Goal: Transaction & Acquisition: Purchase product/service

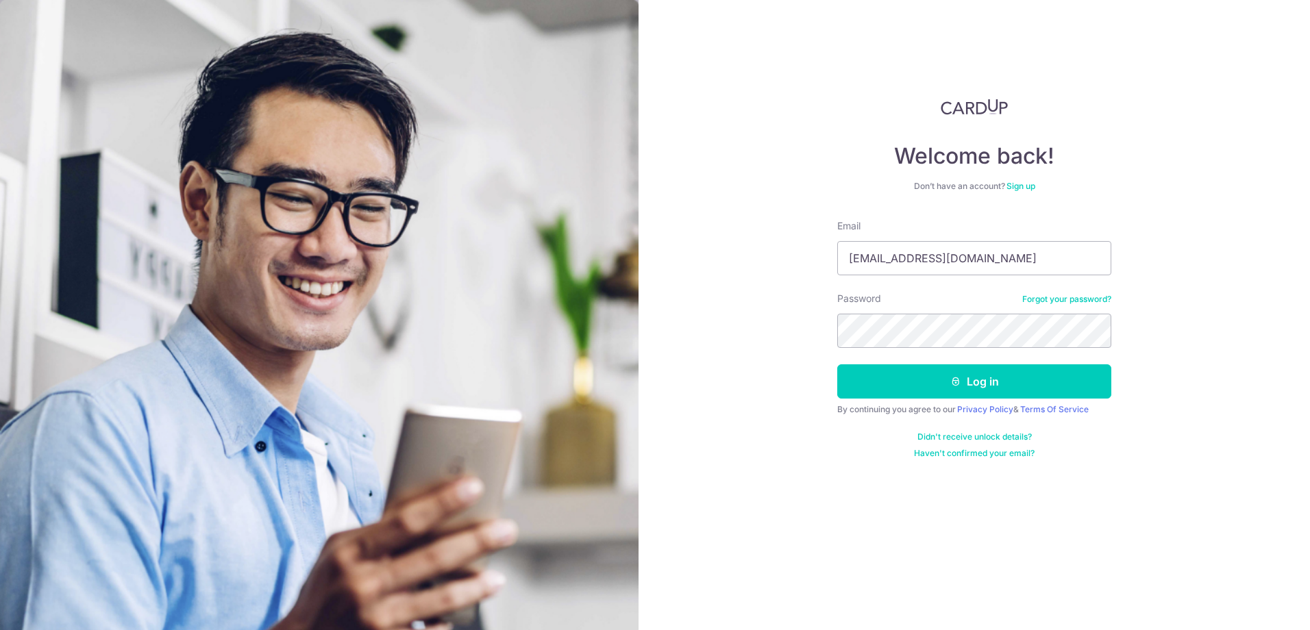
type input "[EMAIL_ADDRESS][DOMAIN_NAME]"
click at [965, 381] on button "Log in" at bounding box center [974, 381] width 274 height 34
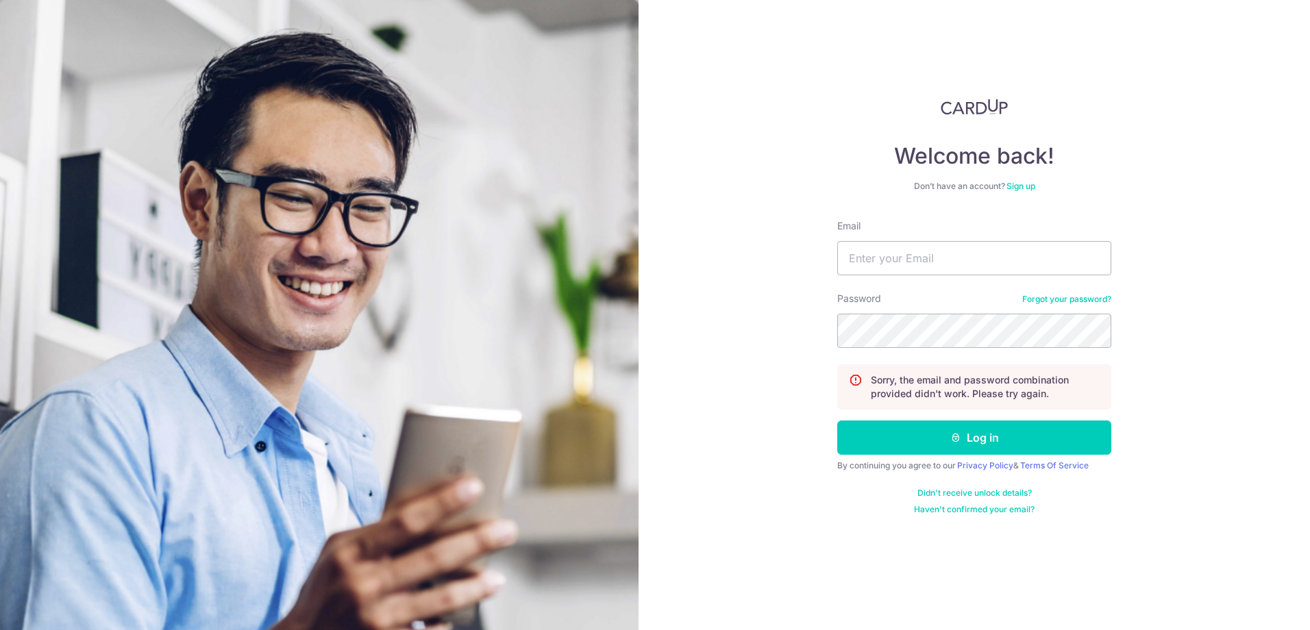
click at [921, 238] on div "Email" at bounding box center [974, 247] width 274 height 56
click at [921, 256] on input "Email" at bounding box center [974, 258] width 274 height 34
type input "[EMAIL_ADDRESS][DOMAIN_NAME]"
click at [951, 443] on button "Log in" at bounding box center [974, 438] width 274 height 34
click at [878, 260] on input "Email" at bounding box center [974, 258] width 274 height 34
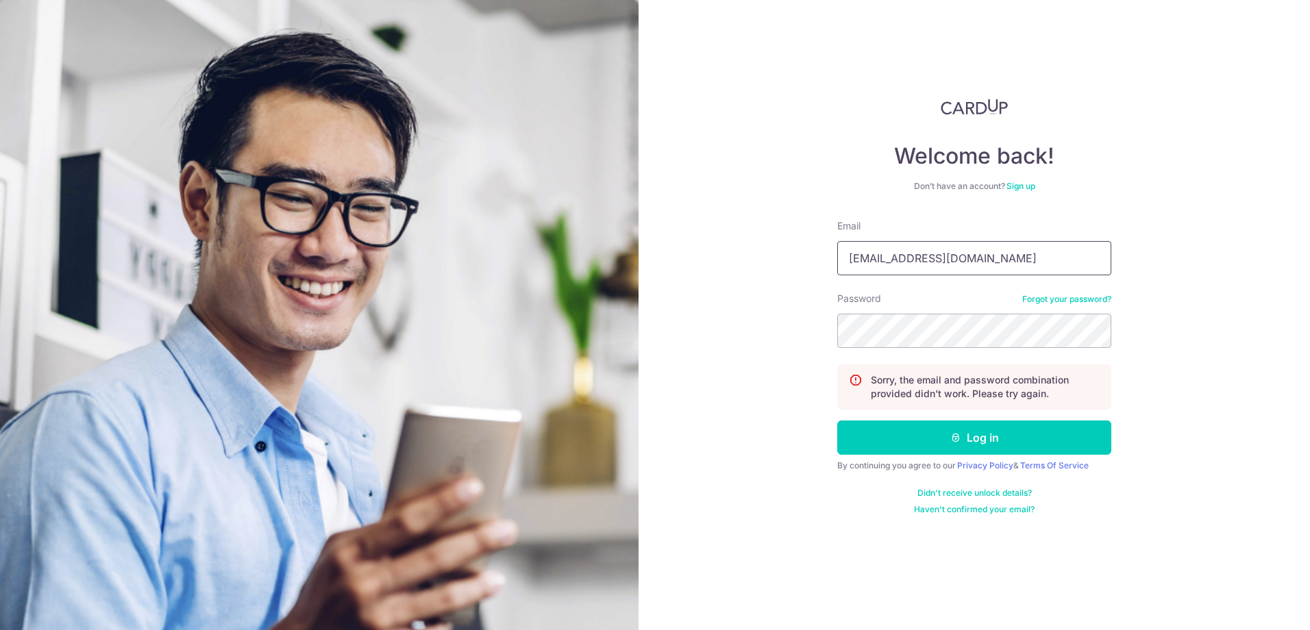
drag, startPoint x: 1008, startPoint y: 259, endPoint x: 667, endPoint y: 245, distance: 341.4
click at [667, 245] on div "Welcome back! Don’t have an account? Sign up Email pandemonium1510@hotmail.com …" at bounding box center [973, 315] width 671 height 630
type input "xianyi1510@gmail.com"
click at [988, 446] on button "Log in" at bounding box center [974, 438] width 274 height 34
click at [907, 267] on input "Email" at bounding box center [974, 258] width 274 height 34
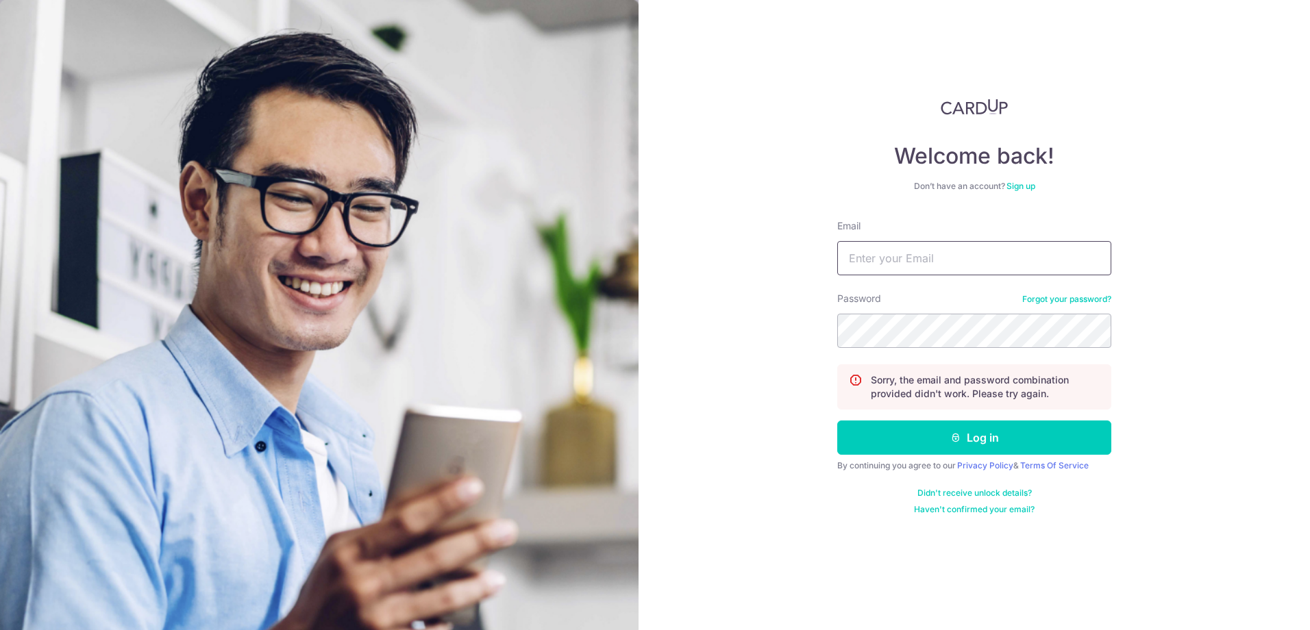
type input "xianyi1510@gmail.com"
click at [937, 432] on button "Log in" at bounding box center [974, 438] width 274 height 34
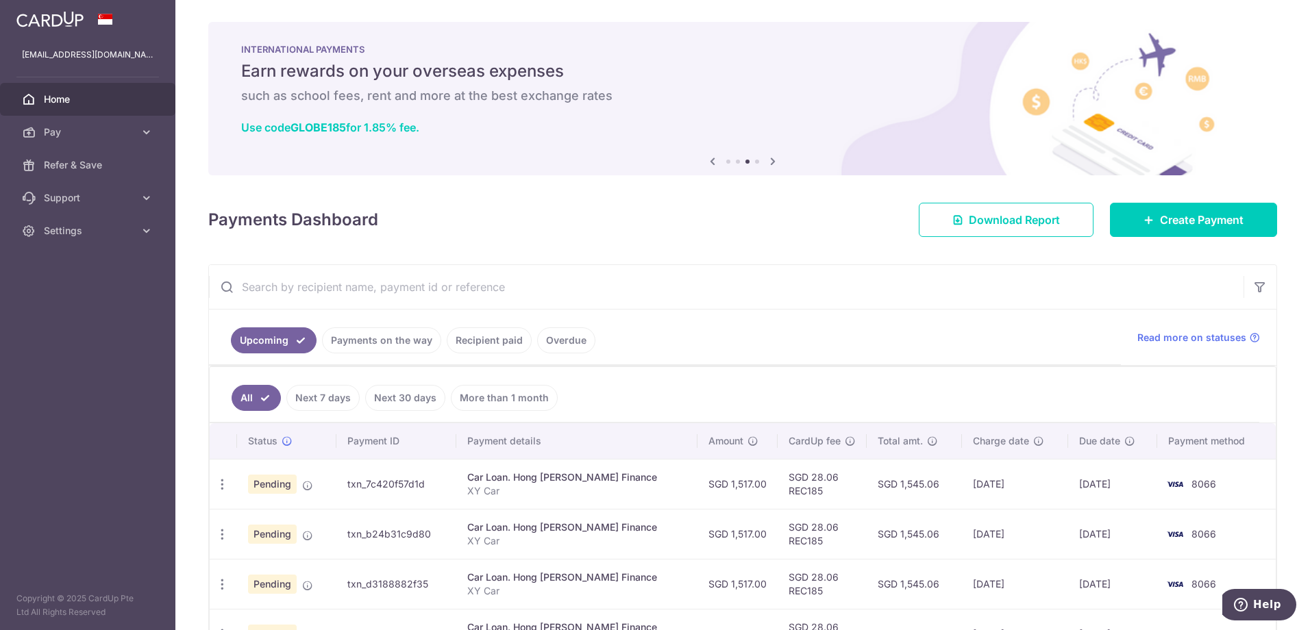
click at [482, 344] on link "Recipient paid" at bounding box center [489, 340] width 85 height 26
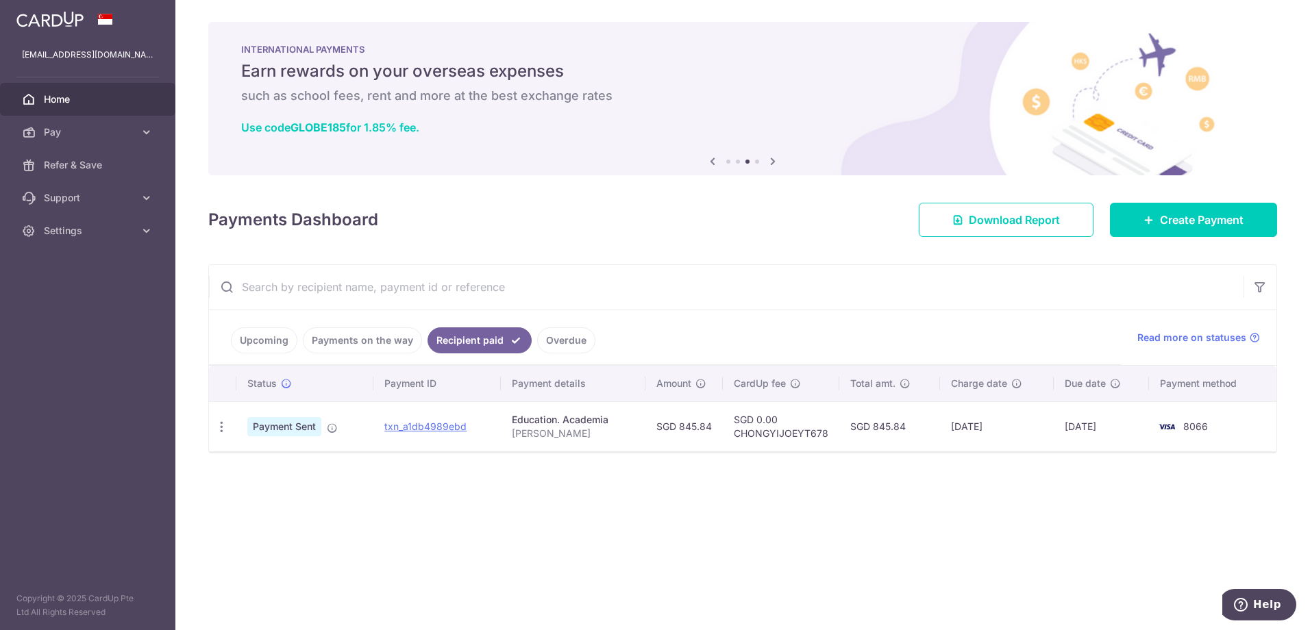
click at [395, 340] on link "Payments on the way" at bounding box center [362, 340] width 119 height 26
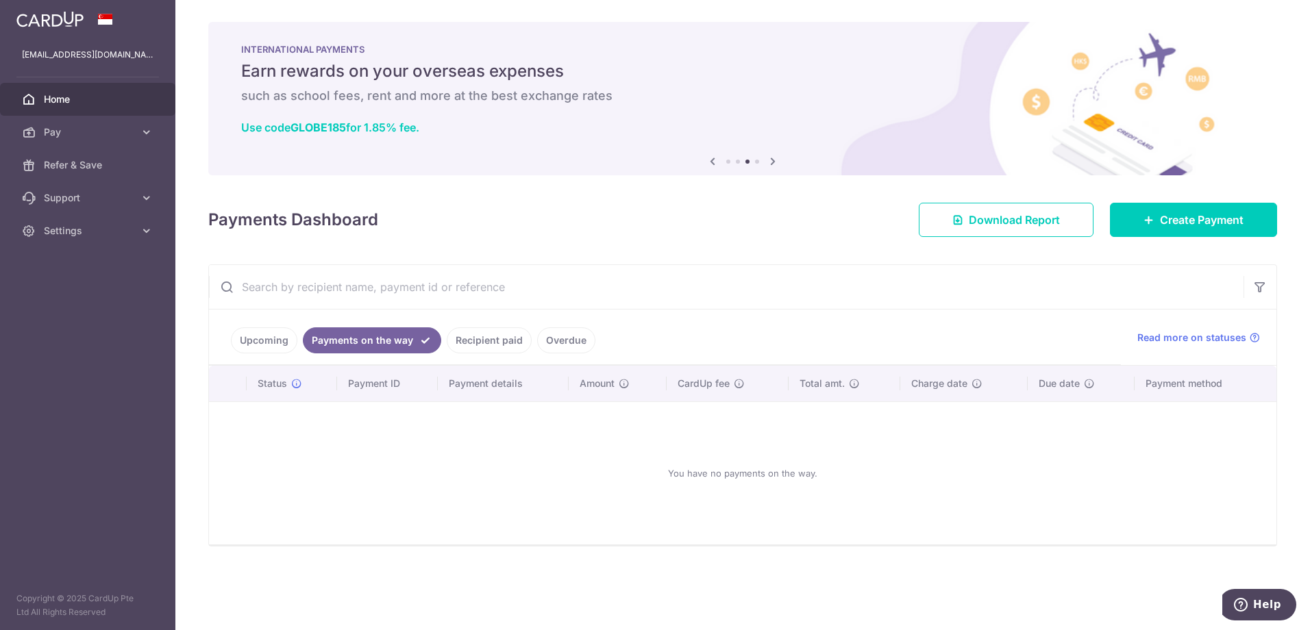
click at [554, 345] on link "Overdue" at bounding box center [566, 340] width 58 height 26
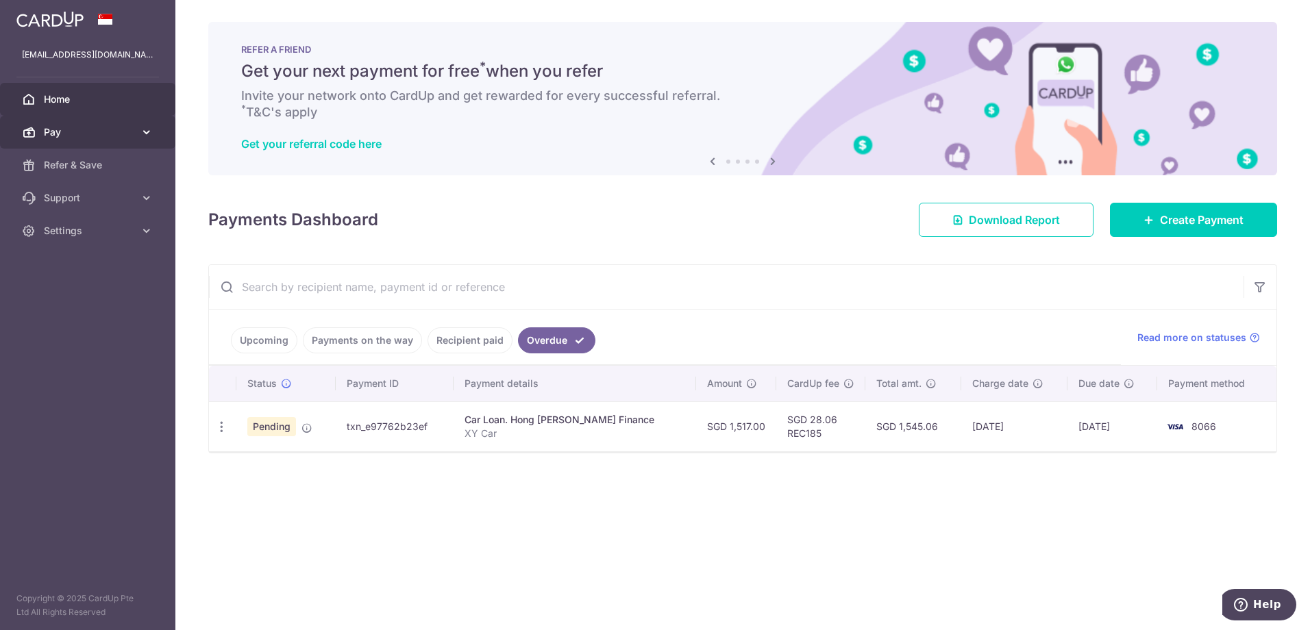
click at [83, 132] on span "Pay" at bounding box center [89, 132] width 90 height 14
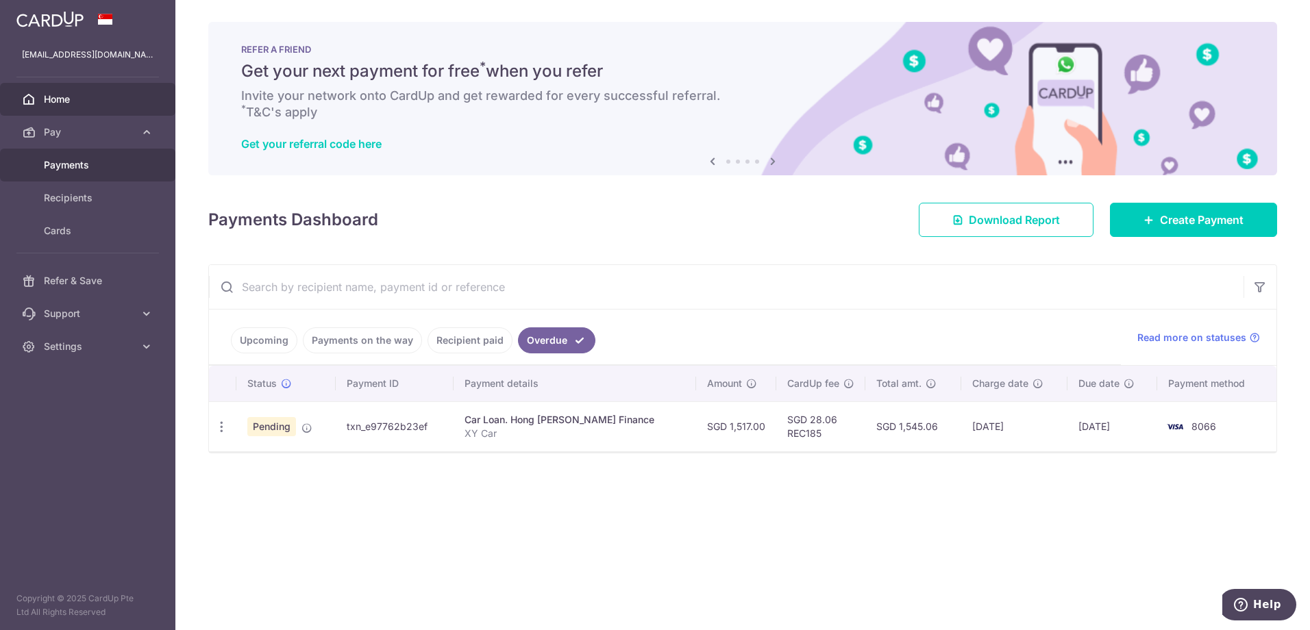
click at [90, 167] on span "Payments" at bounding box center [89, 165] width 90 height 14
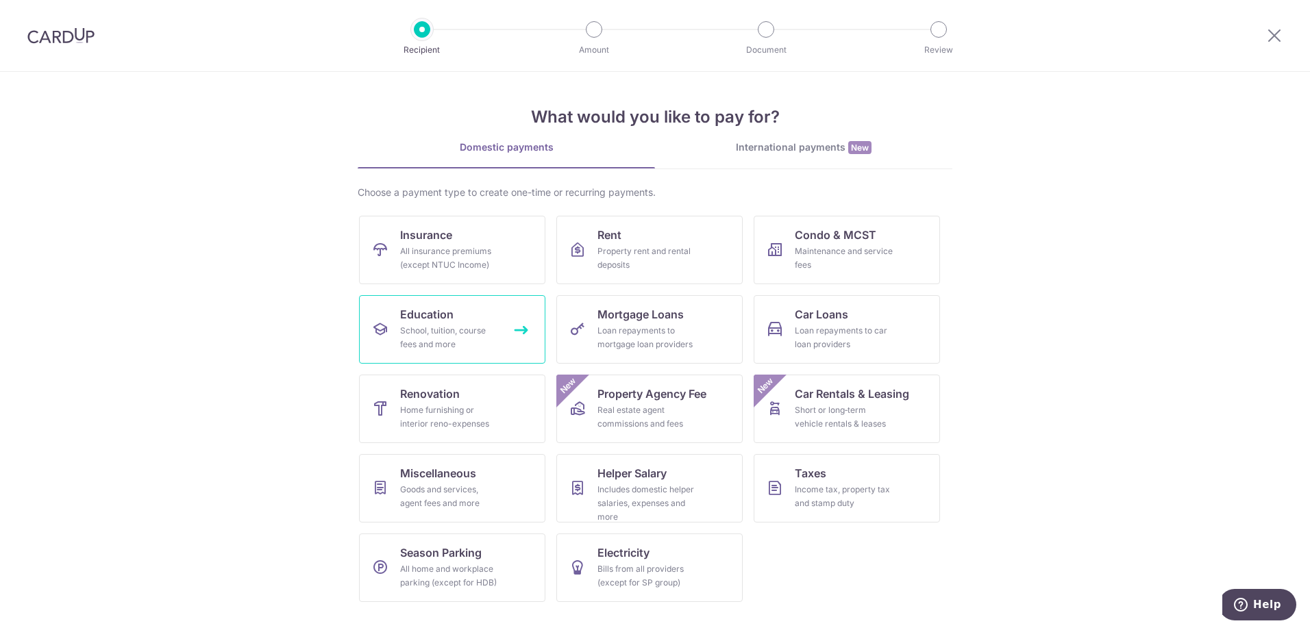
click at [440, 325] on div "School, tuition, course fees and more" at bounding box center [449, 337] width 99 height 27
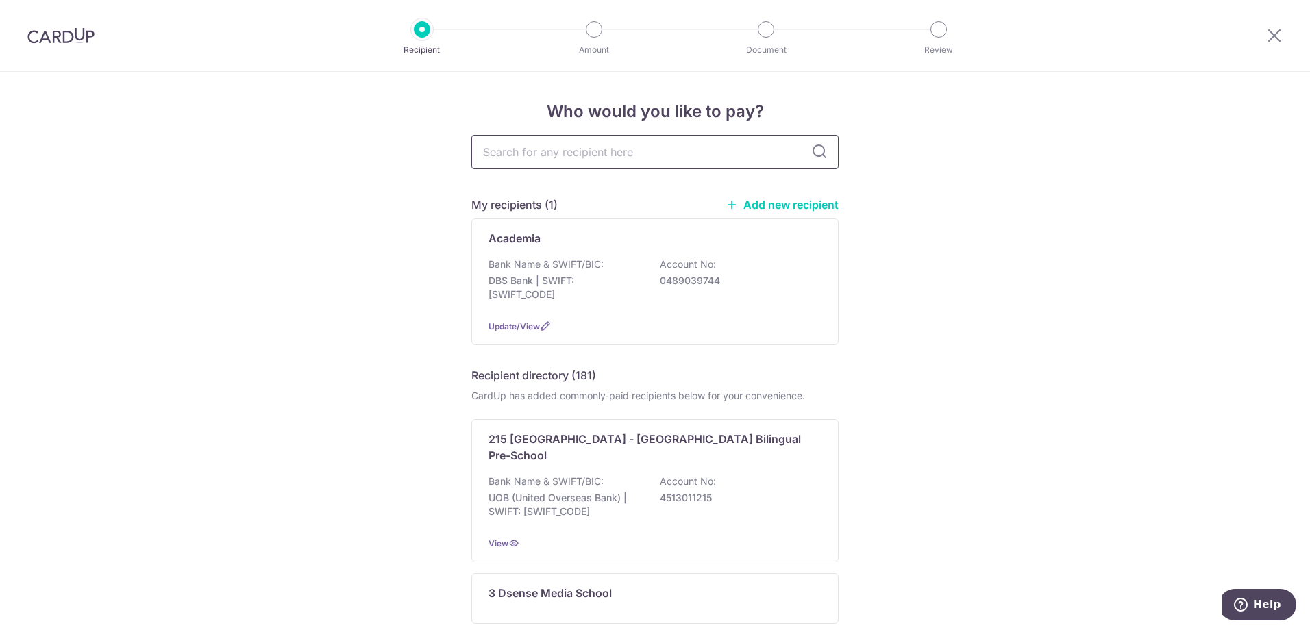
click at [606, 155] on input "text" at bounding box center [654, 152] width 367 height 34
type input "berries"
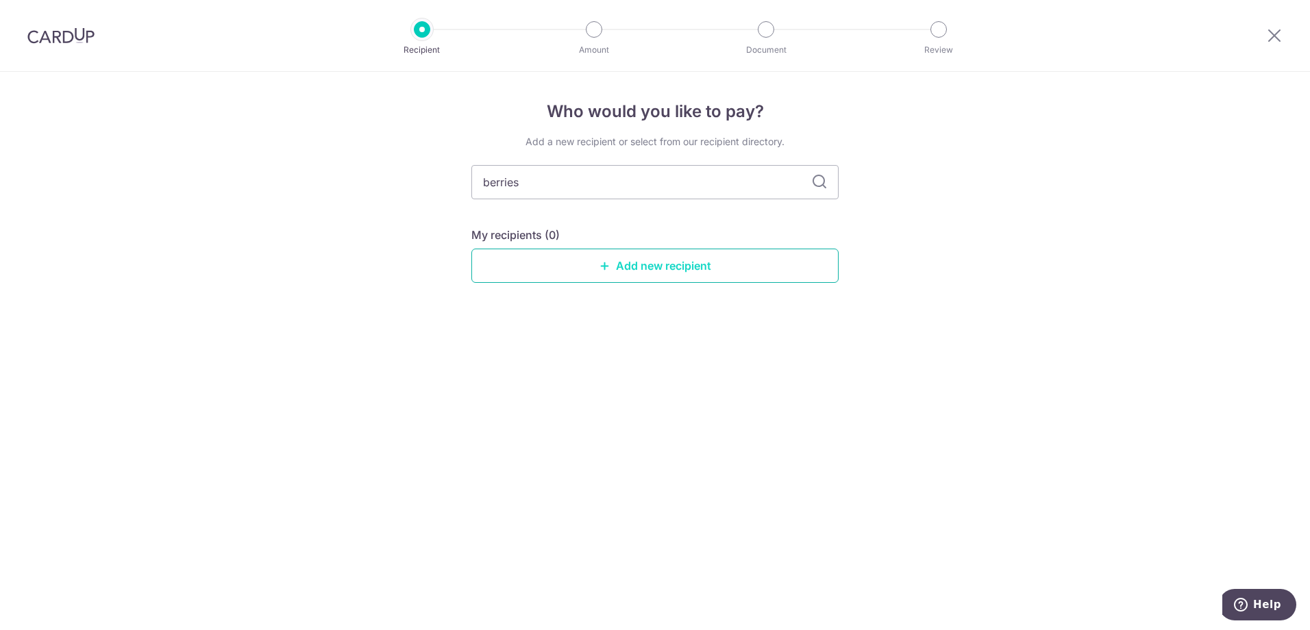
click at [615, 257] on link "Add new recipient" at bounding box center [654, 266] width 367 height 34
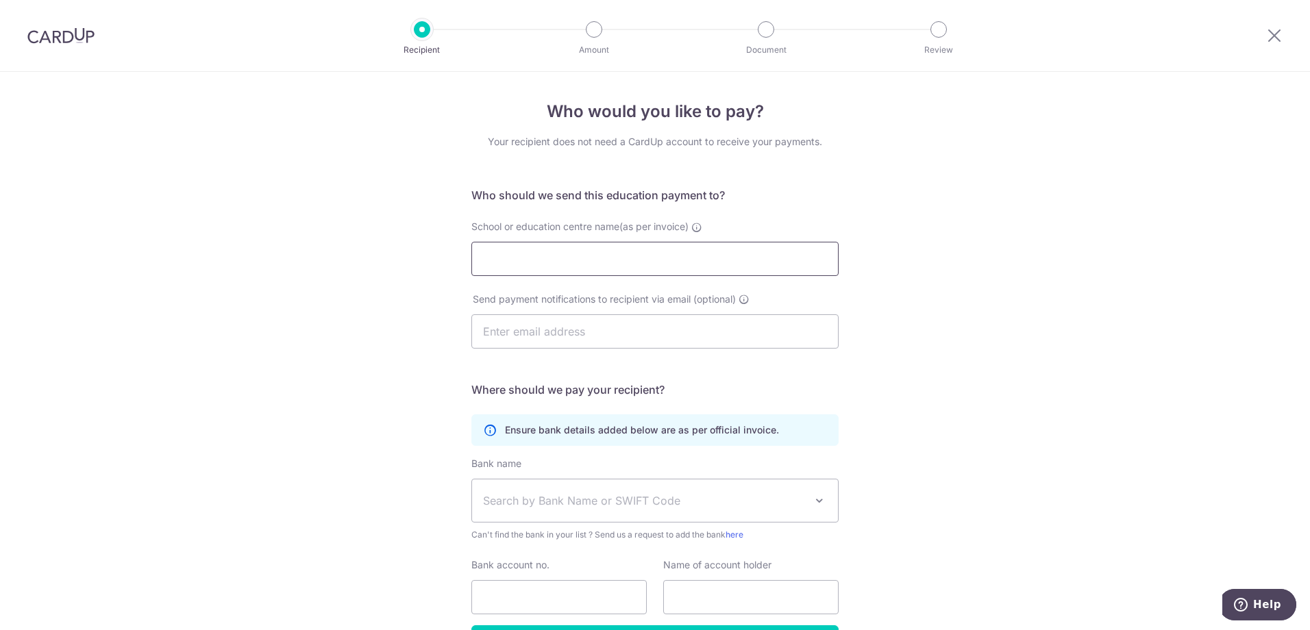
click at [589, 246] on input "School or education centre name(as per invoice)" at bounding box center [654, 259] width 367 height 34
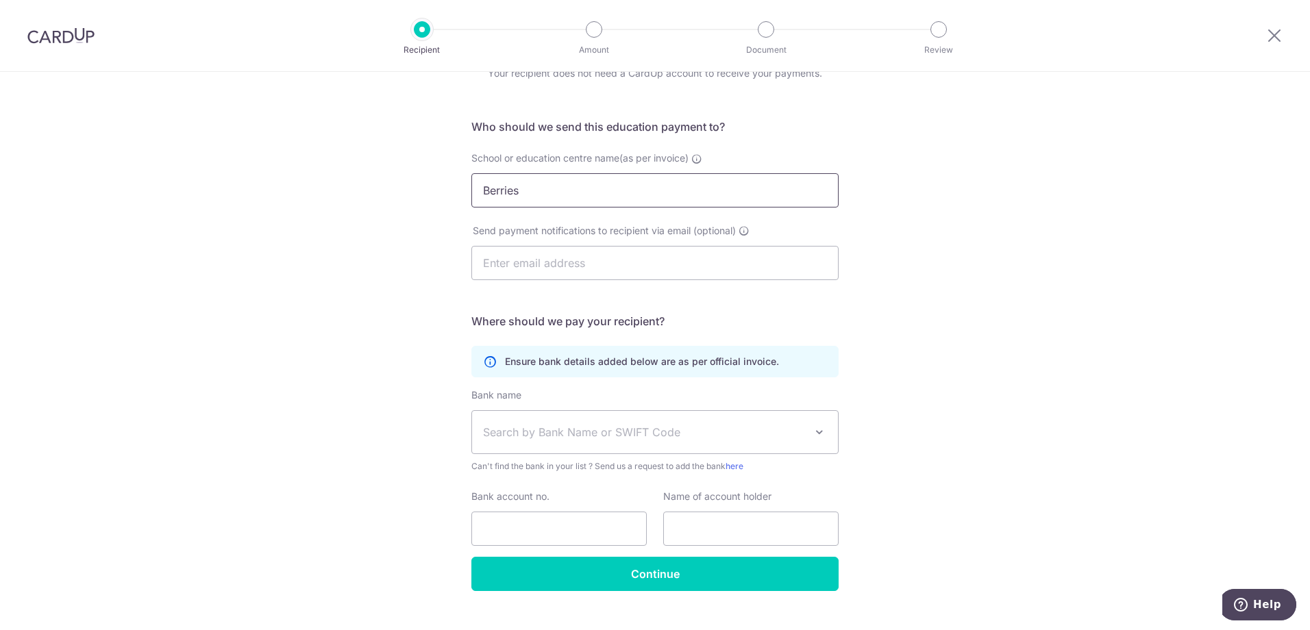
type input "Berries"
click at [816, 428] on span at bounding box center [819, 432] width 16 height 16
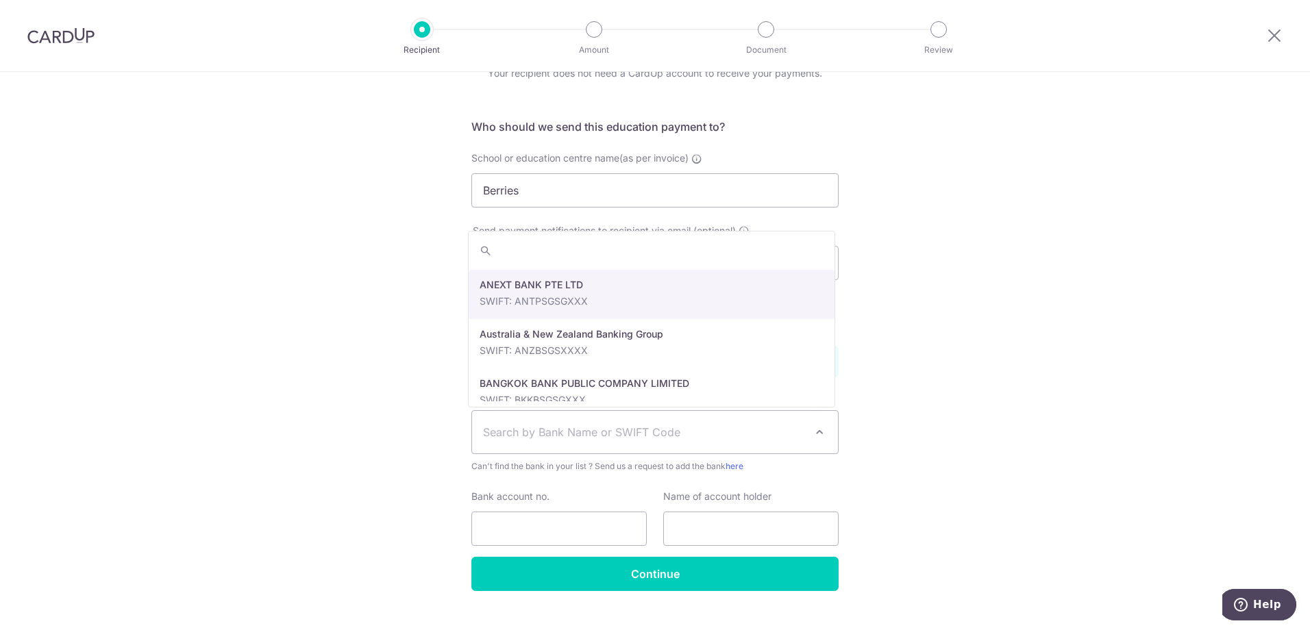
scroll to position [0, 0]
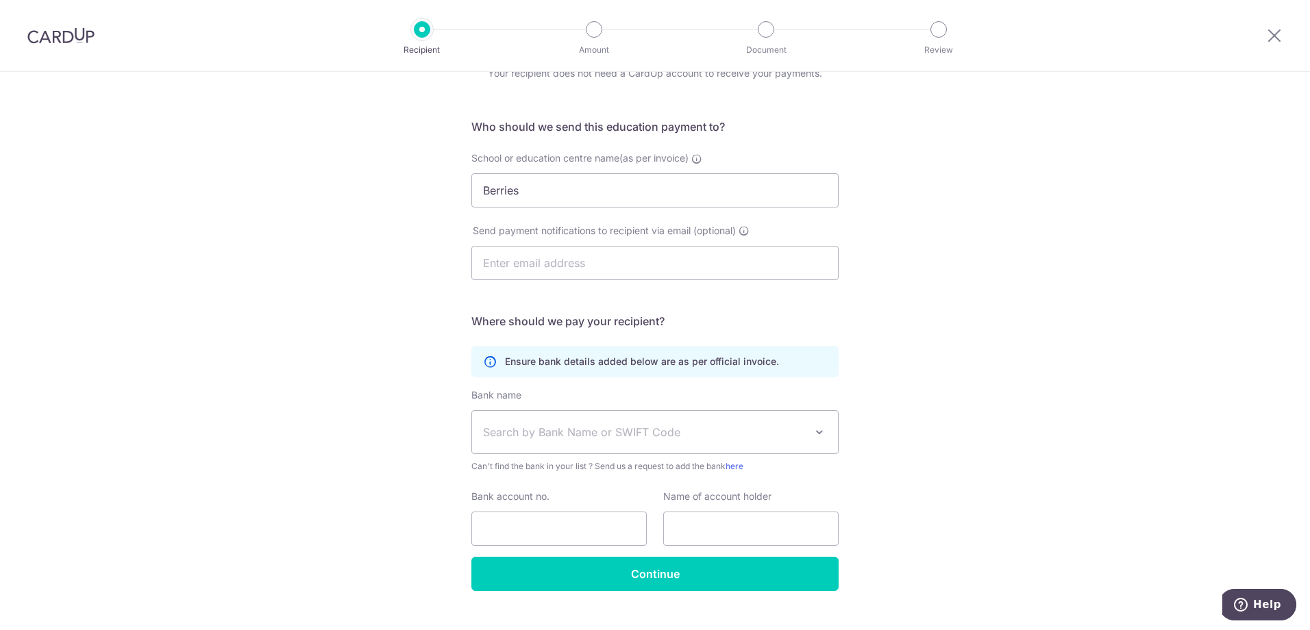
click at [1018, 327] on div "Who would you like to pay? Your recipient does not need a CardUp account to rec…" at bounding box center [655, 329] width 1310 height 652
click at [486, 362] on icon at bounding box center [490, 362] width 14 height 14
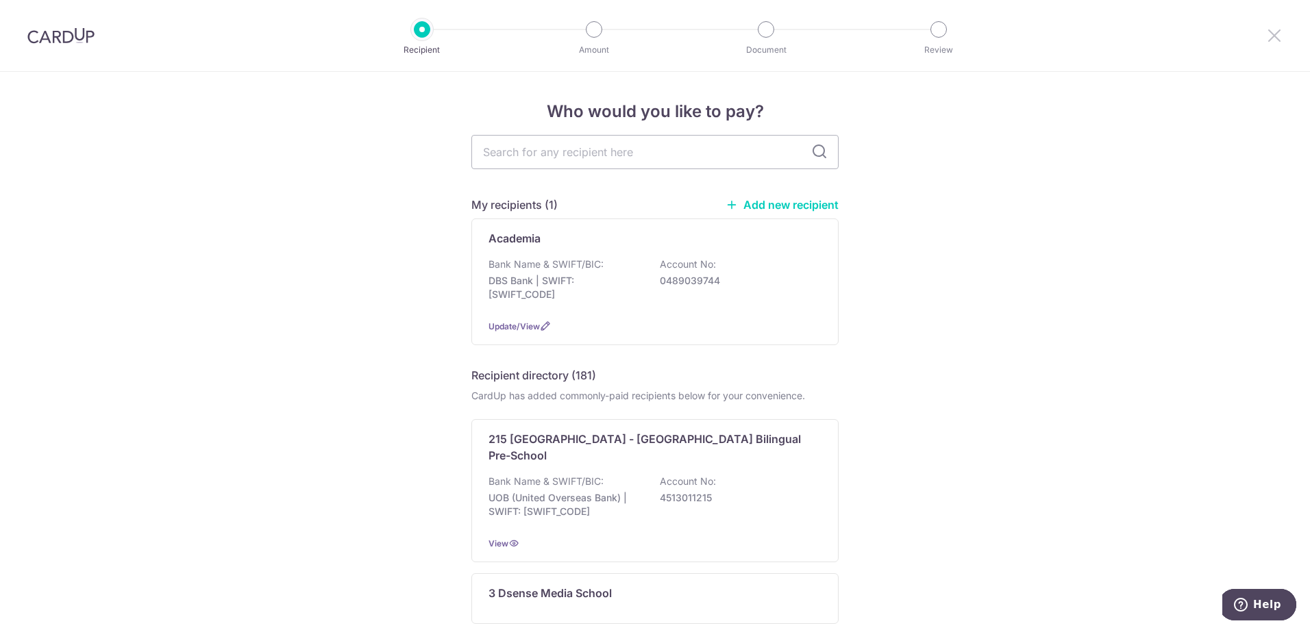
click at [1270, 36] on icon at bounding box center [1274, 35] width 16 height 17
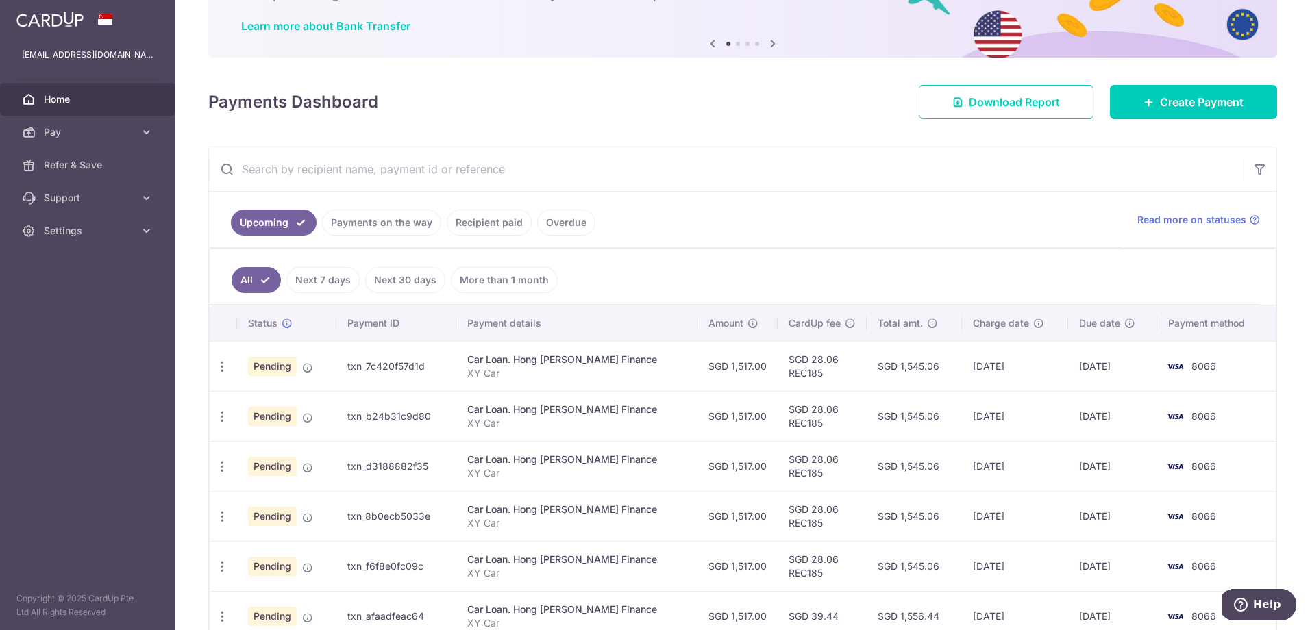
scroll to position [137, 0]
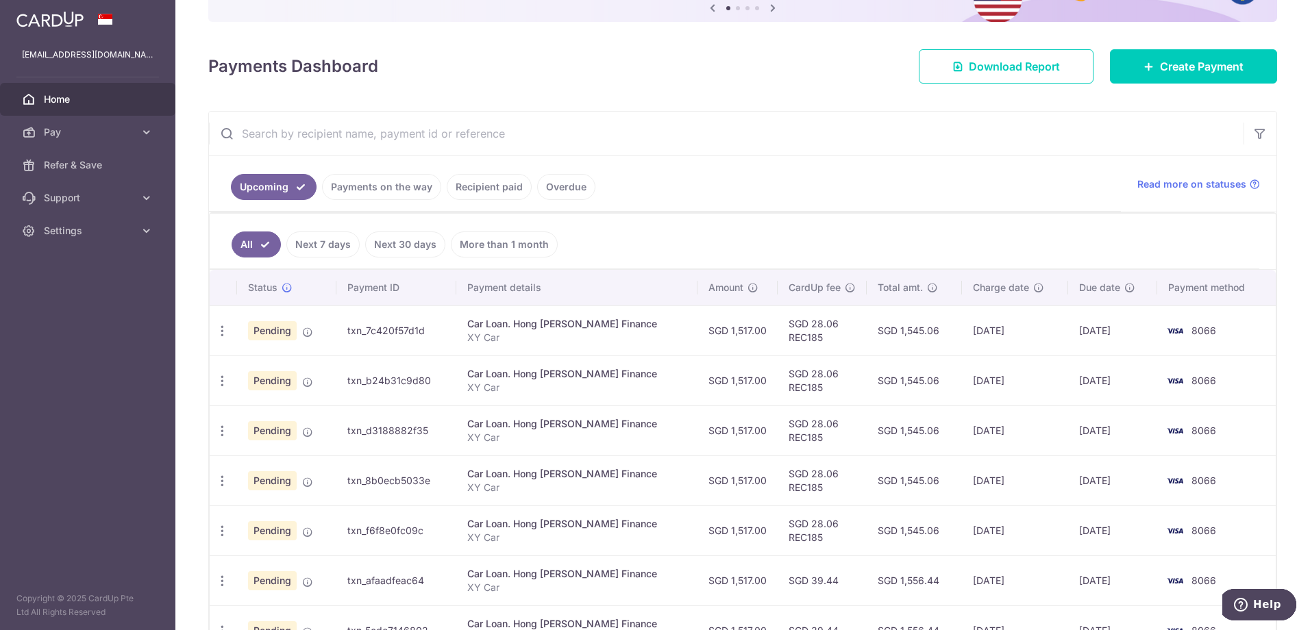
click at [458, 185] on link "Recipient paid" at bounding box center [489, 187] width 85 height 26
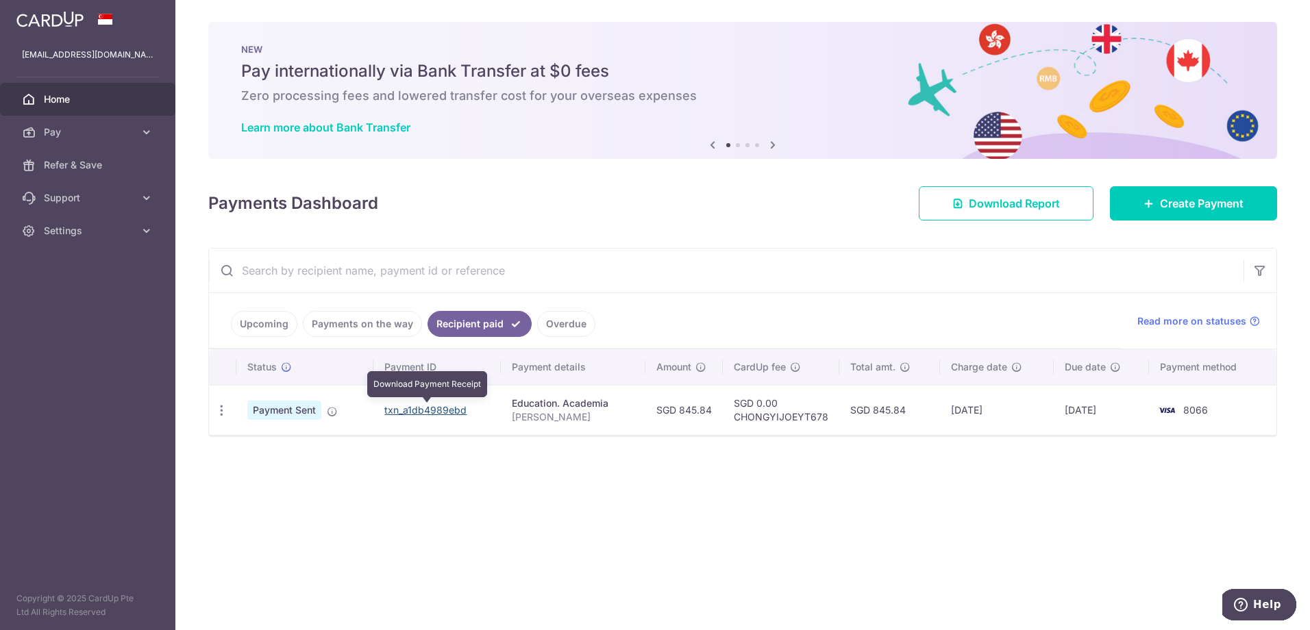
click at [443, 414] on link "txn_a1db4989ebd" at bounding box center [425, 410] width 82 height 12
click at [86, 97] on span "Home" at bounding box center [89, 99] width 90 height 14
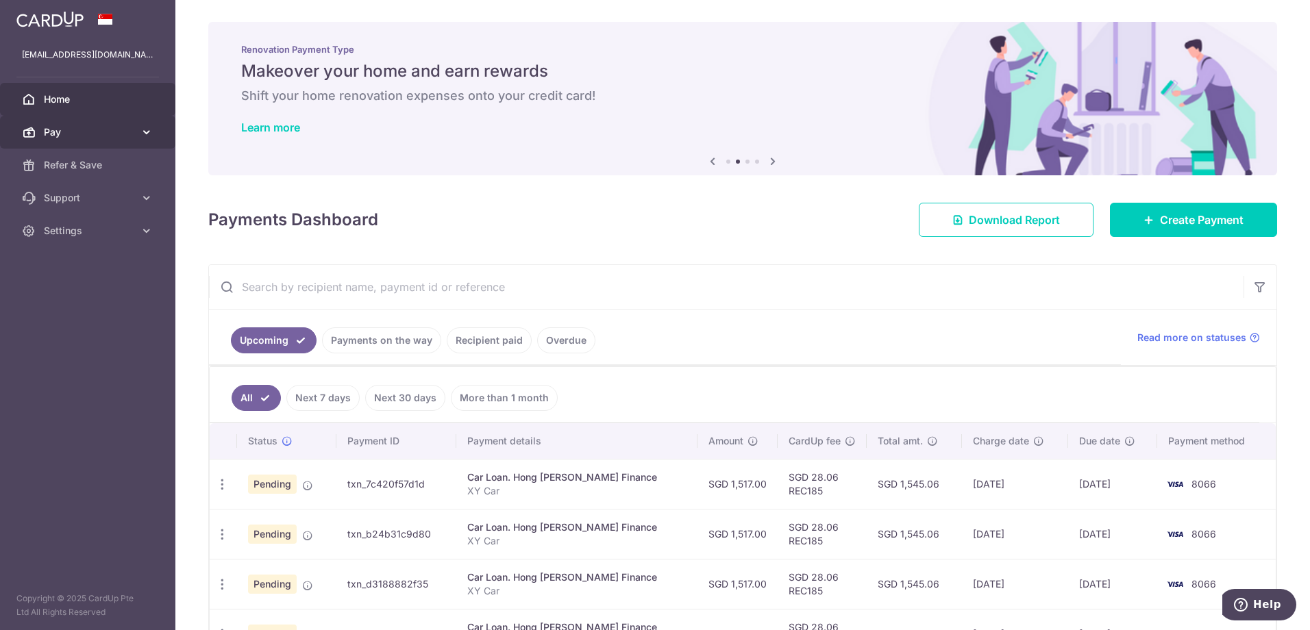
click at [140, 130] on icon at bounding box center [147, 132] width 14 height 14
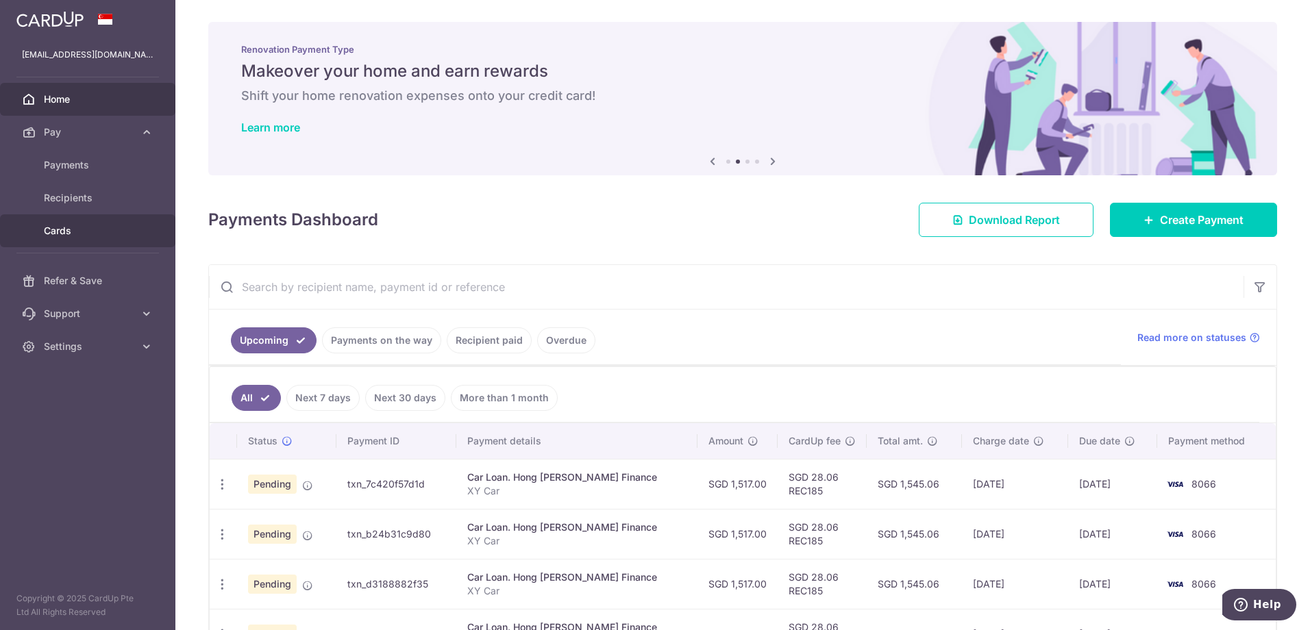
click at [68, 232] on span "Cards" at bounding box center [89, 231] width 90 height 14
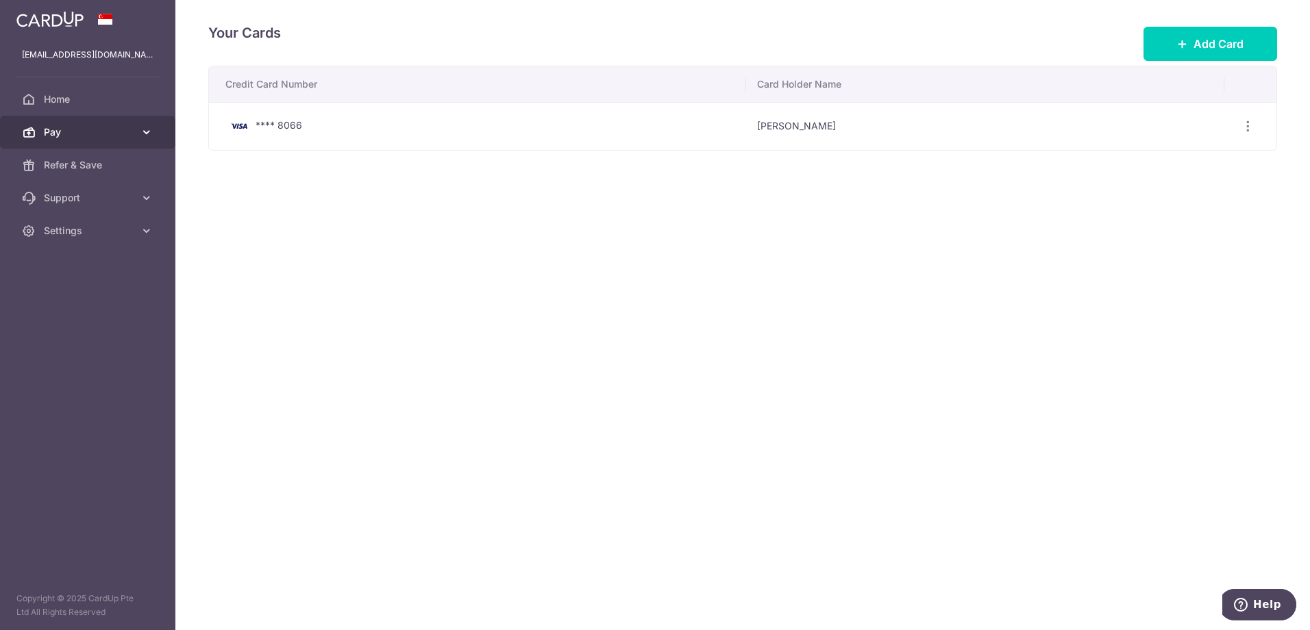
click at [153, 132] on icon at bounding box center [147, 132] width 14 height 14
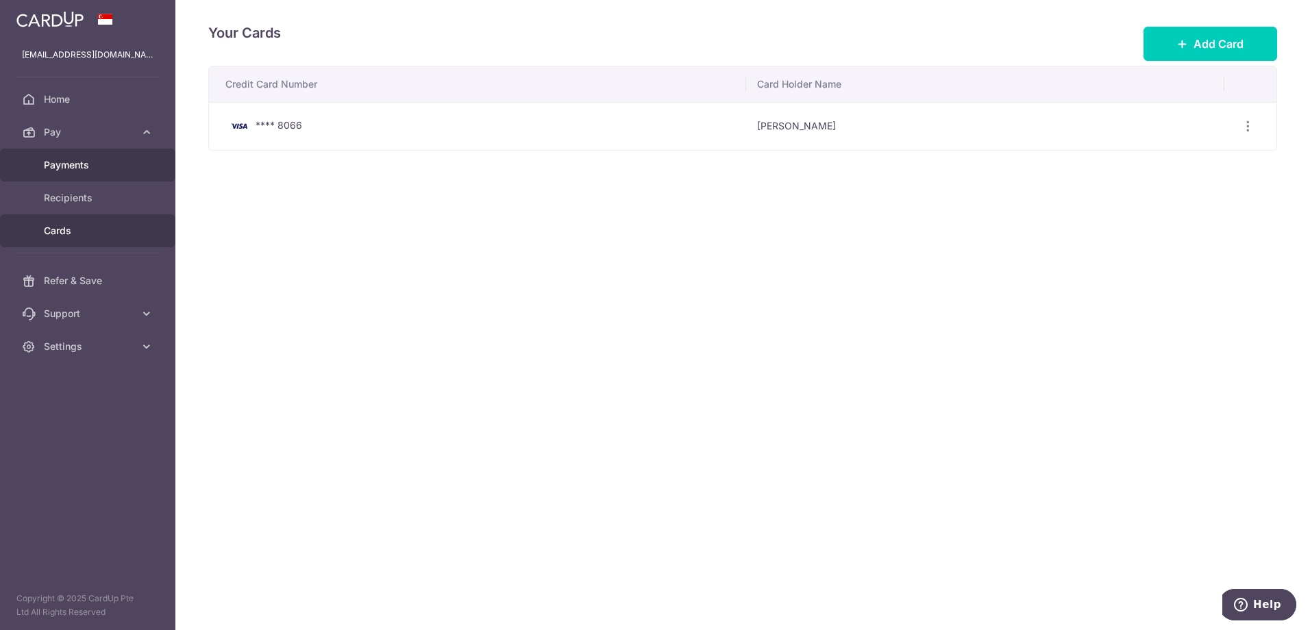
click at [94, 164] on span "Payments" at bounding box center [89, 165] width 90 height 14
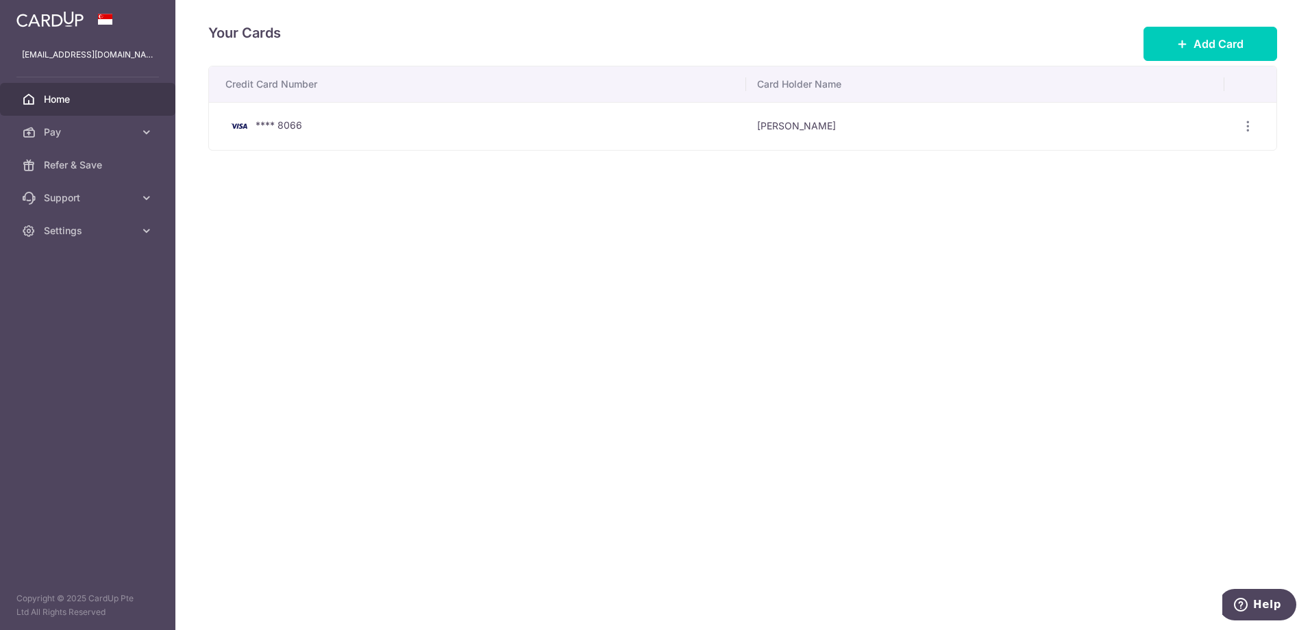
click at [75, 92] on span "Home" at bounding box center [89, 99] width 90 height 14
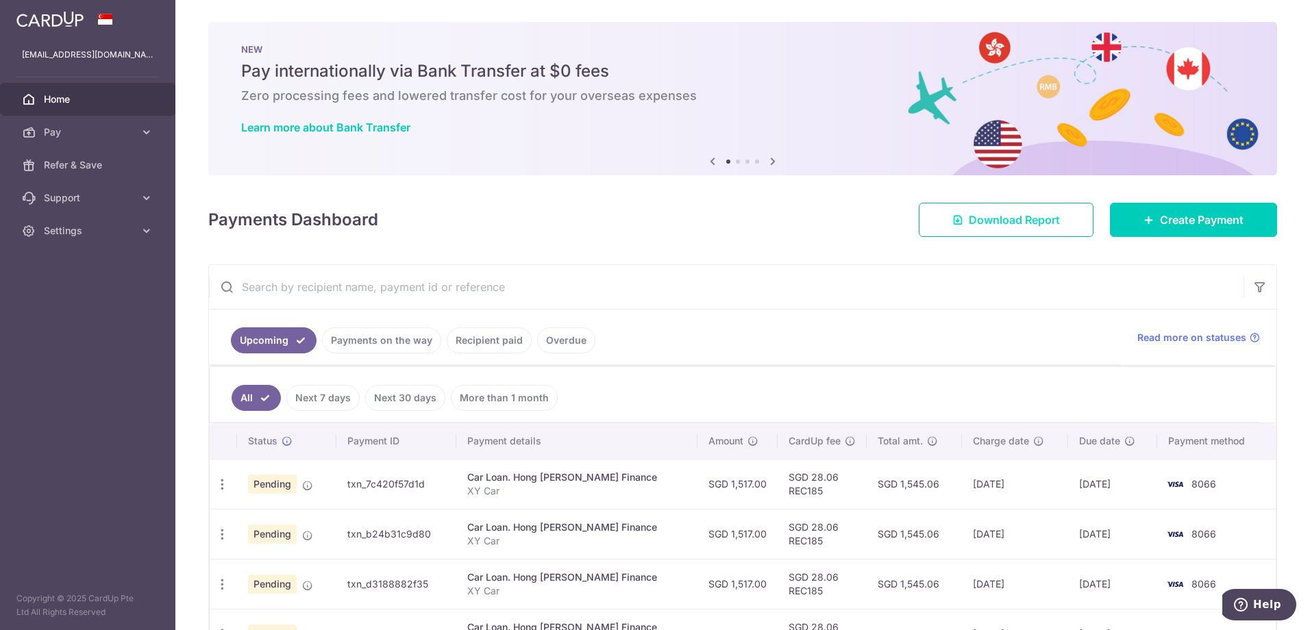
click at [993, 227] on span "Download Report" at bounding box center [1014, 220] width 91 height 16
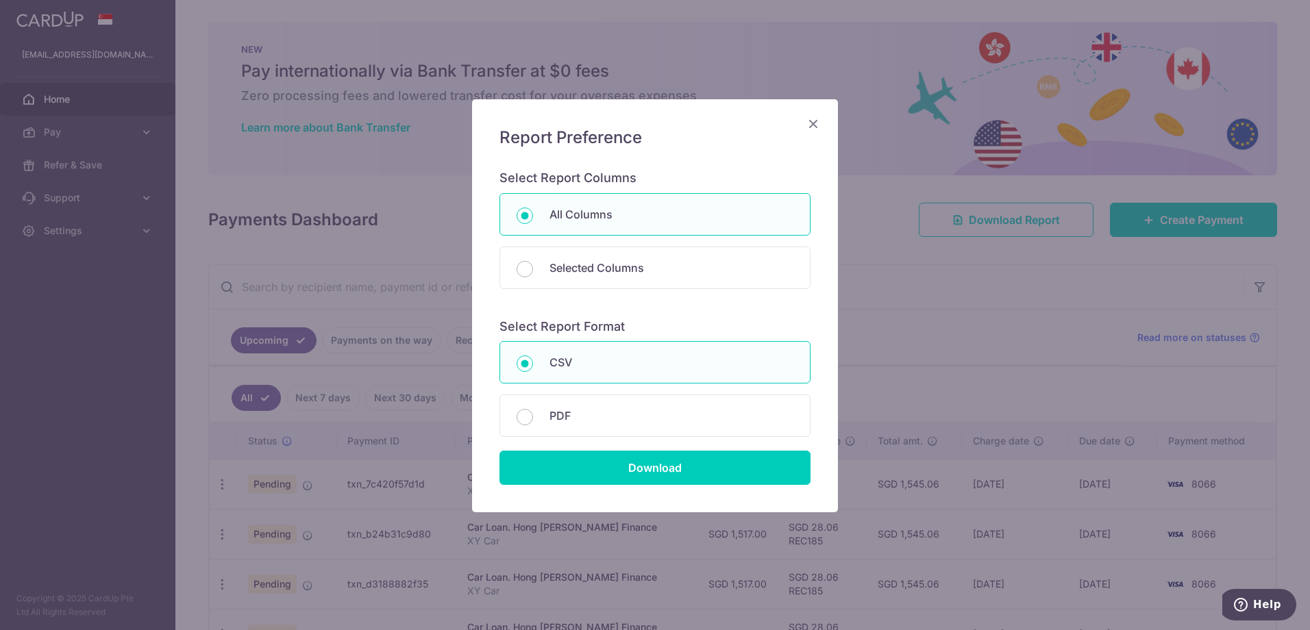
click at [812, 125] on icon "Close" at bounding box center [813, 123] width 16 height 17
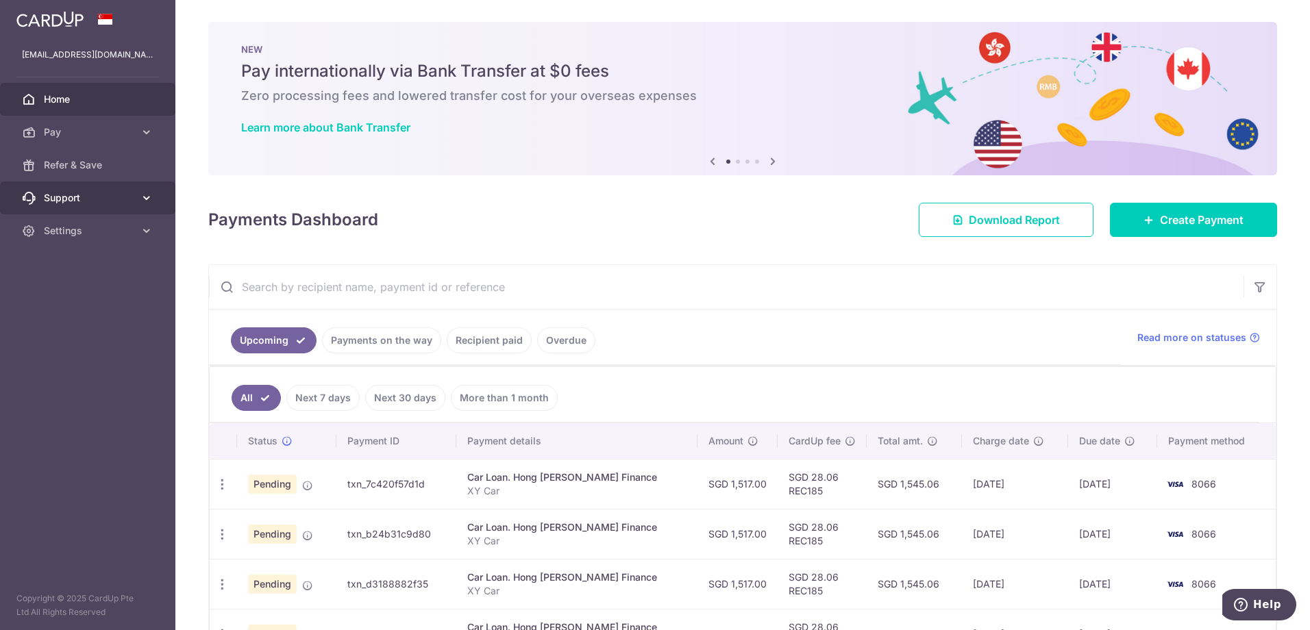
click at [148, 195] on icon at bounding box center [147, 198] width 14 height 14
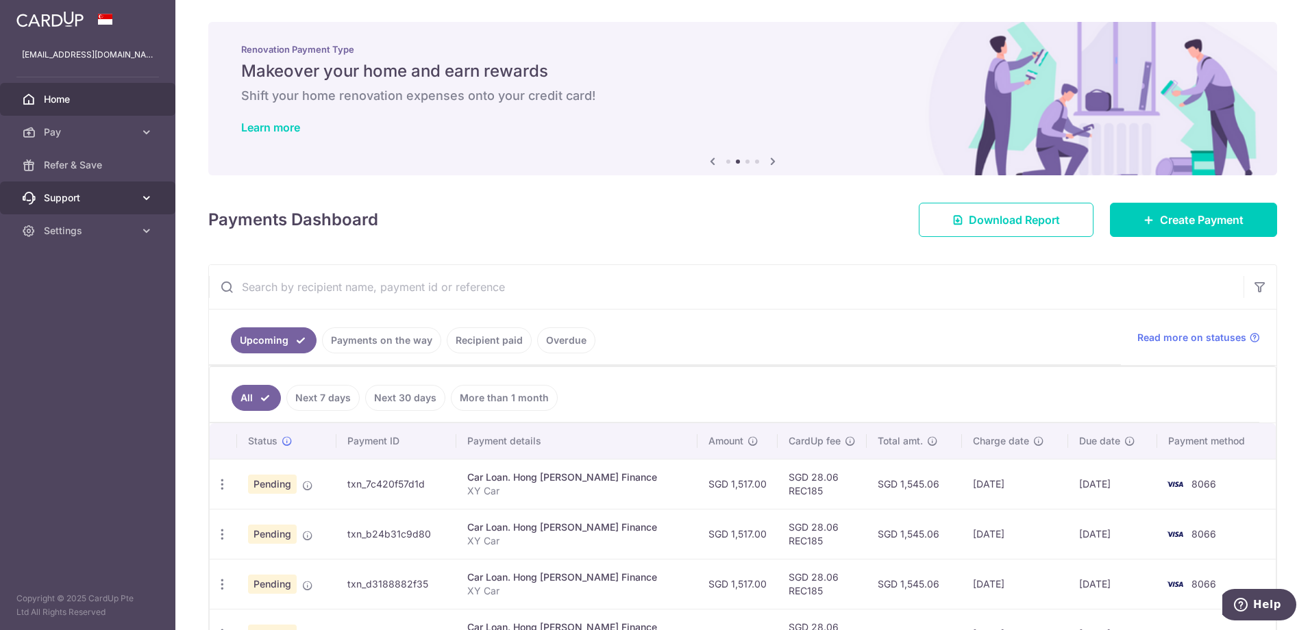
click at [149, 197] on icon at bounding box center [147, 198] width 14 height 14
click at [73, 233] on span "FAQ" at bounding box center [89, 231] width 90 height 14
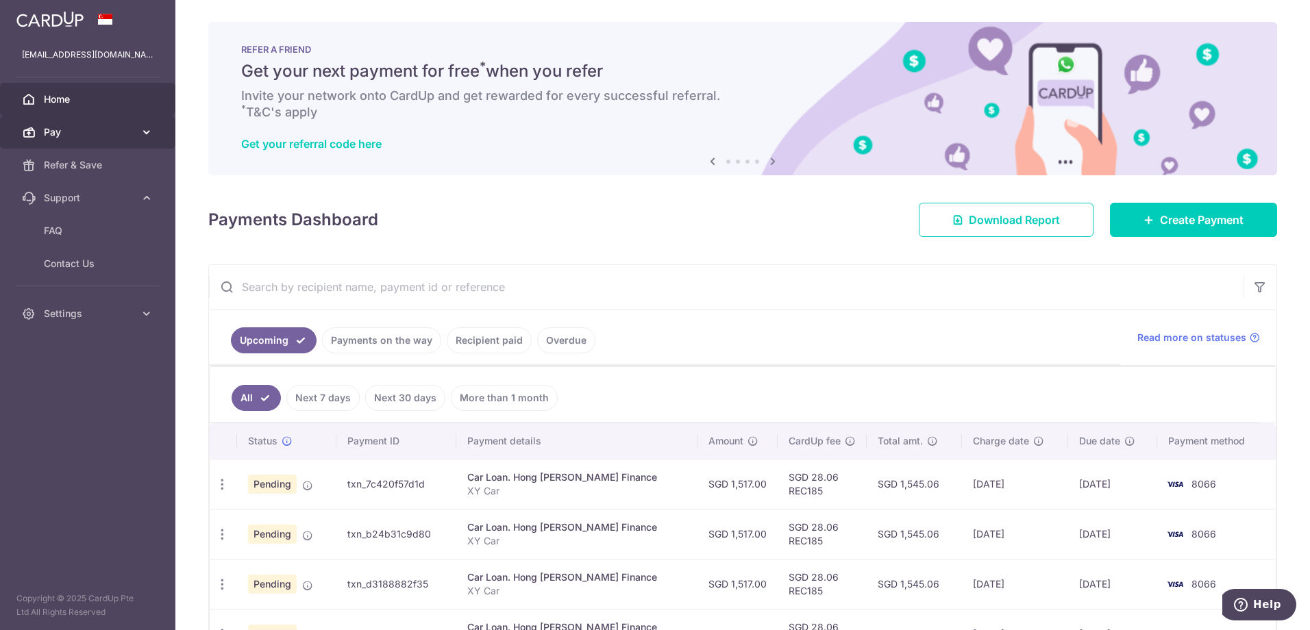
click at [138, 130] on link "Pay" at bounding box center [87, 132] width 175 height 33
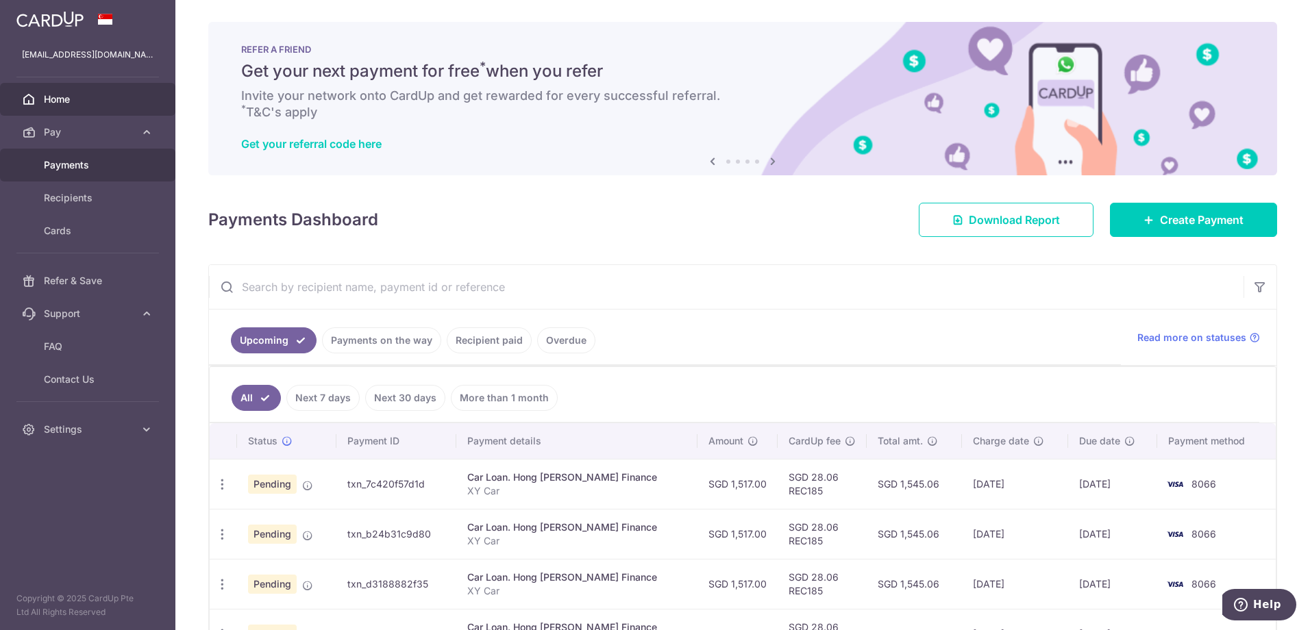
click at [77, 162] on span "Payments" at bounding box center [89, 165] width 90 height 14
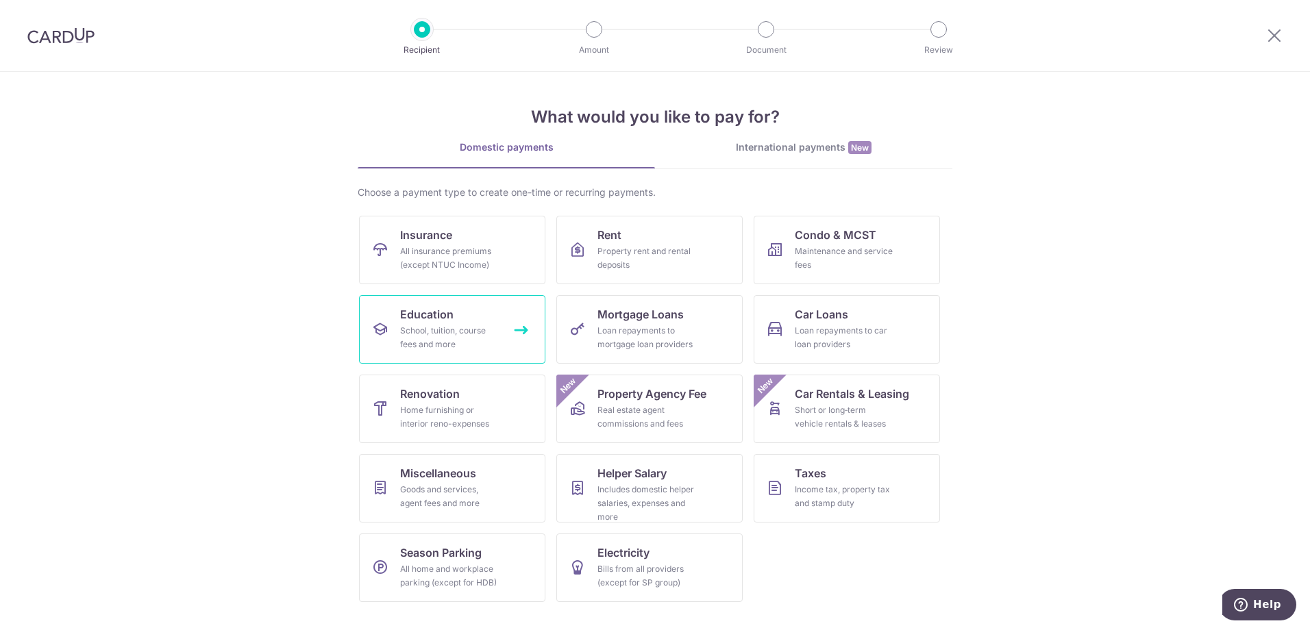
click at [445, 315] on span "Education" at bounding box center [426, 314] width 53 height 16
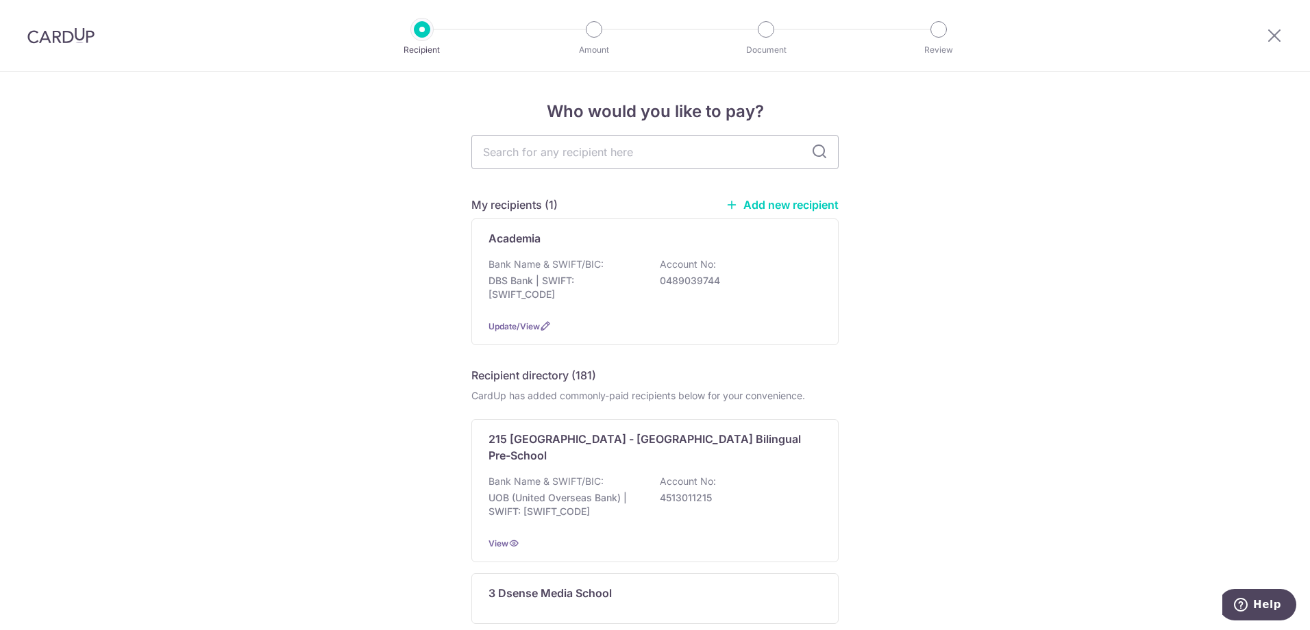
click at [733, 205] on icon at bounding box center [731, 205] width 12 height 12
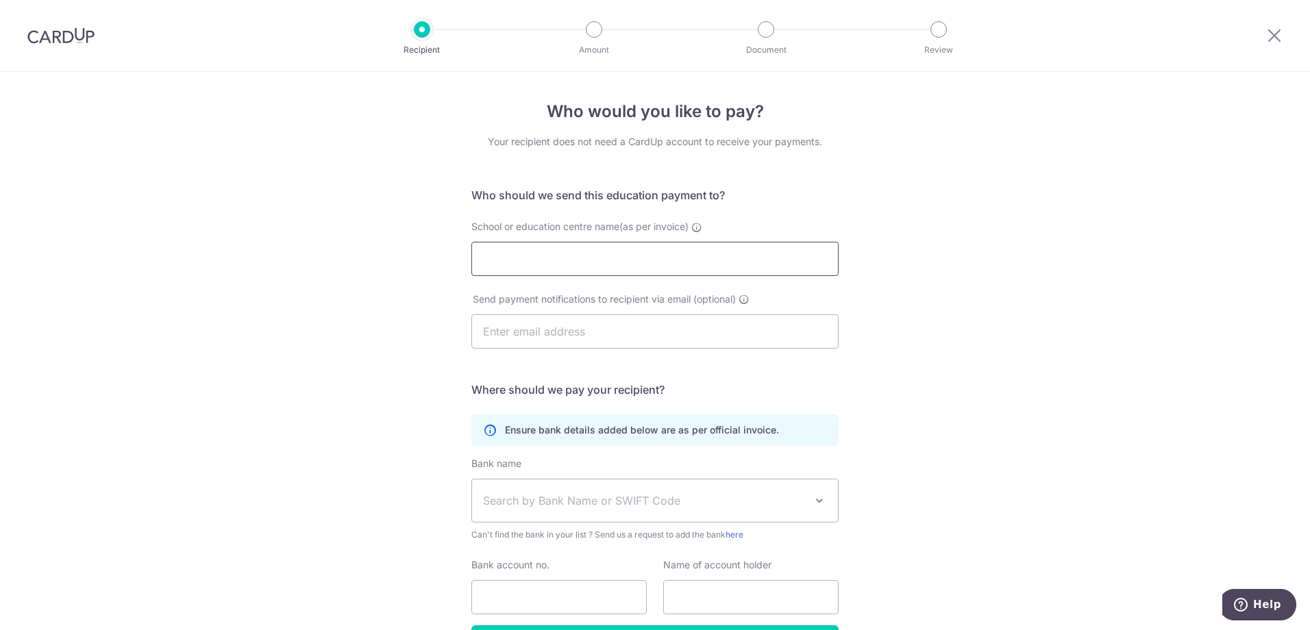
click at [564, 260] on input "School or education centre name(as per invoice)" at bounding box center [654, 259] width 367 height 34
click at [1051, 236] on div "Who would you like to pay? Your recipient does not need a CardUp account to rec…" at bounding box center [655, 398] width 1310 height 652
